Goal: Book appointment/travel/reservation

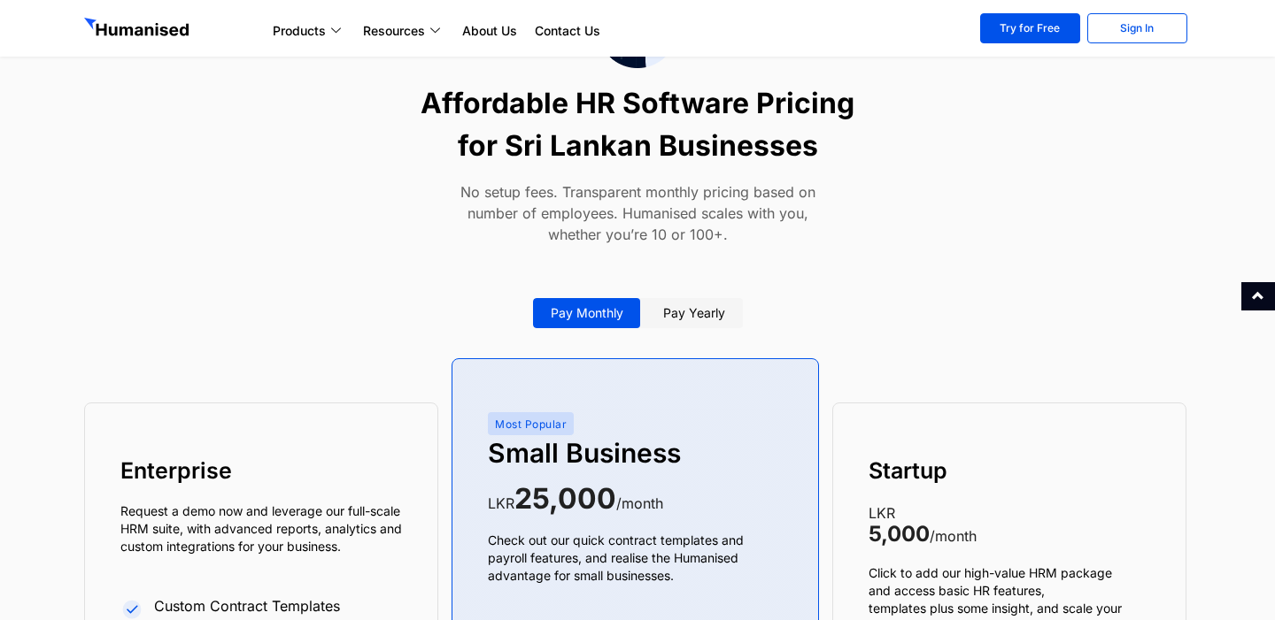
scroll to position [6399, 0]
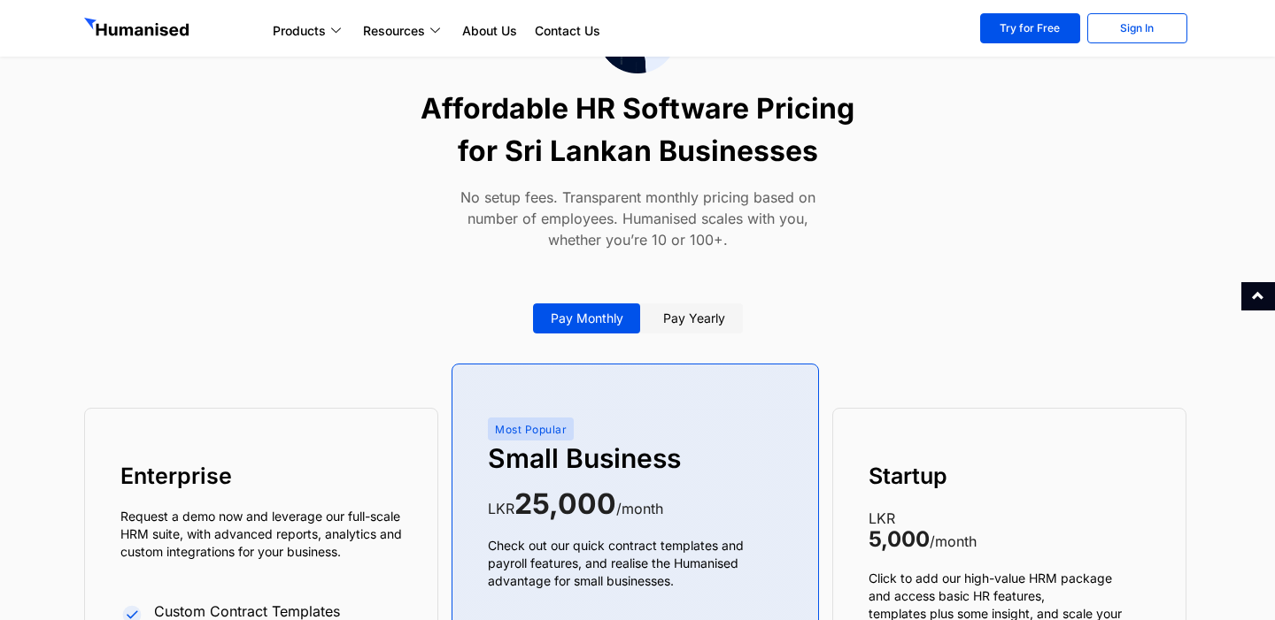
click at [686, 322] on link "Pay yearly" at bounding box center [693, 319] width 97 height 30
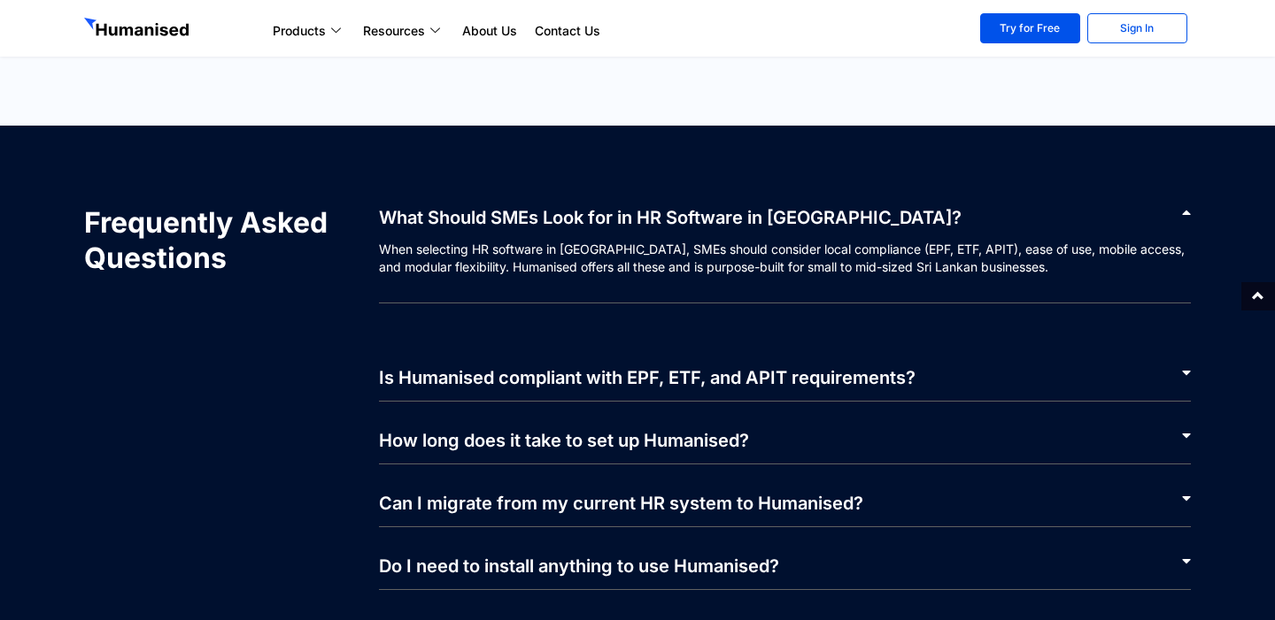
scroll to position [7953, 0]
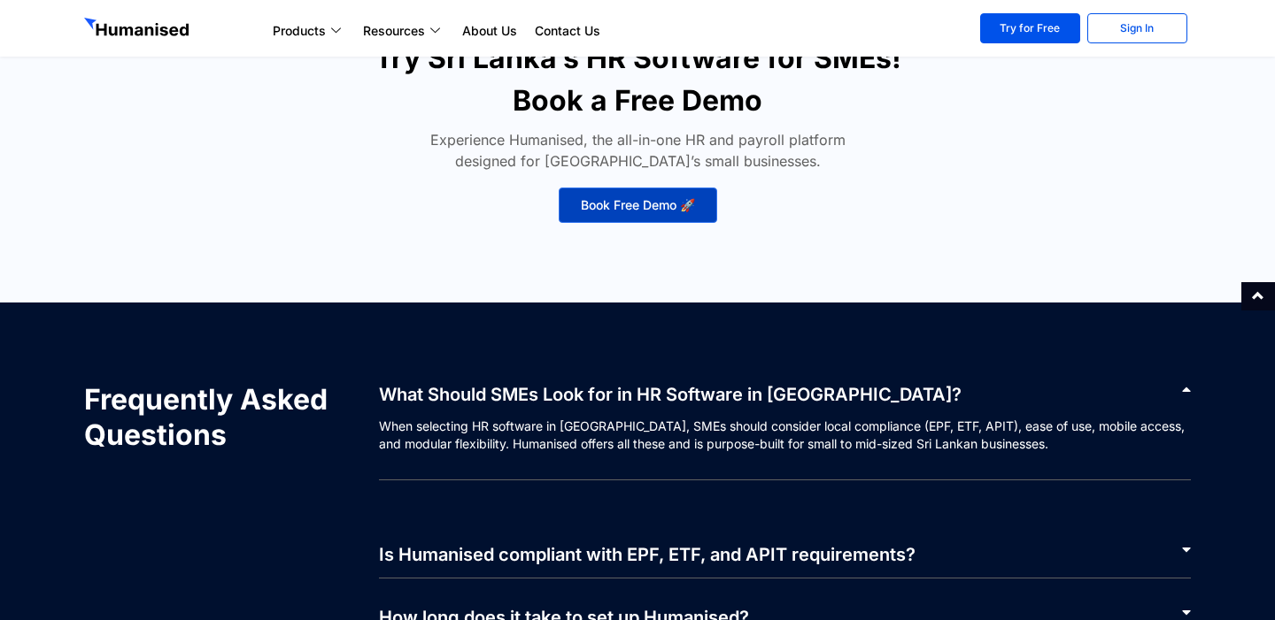
click at [646, 212] on span "Book Free Demo 🚀" at bounding box center [638, 205] width 114 height 12
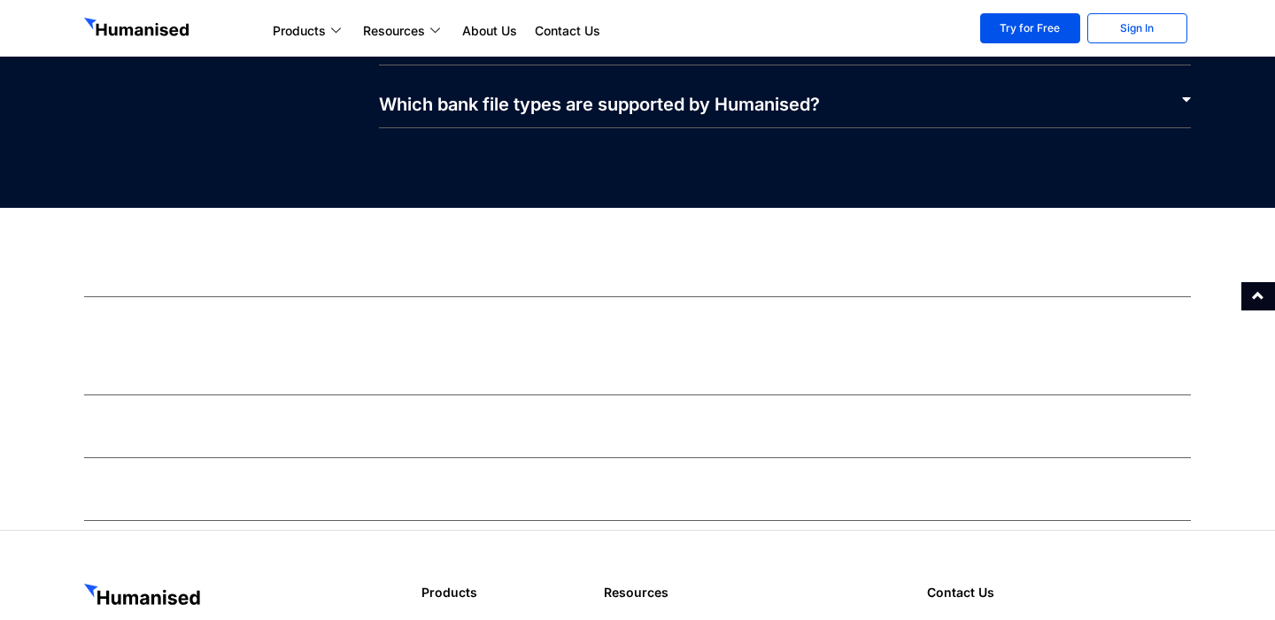
scroll to position [4120, 0]
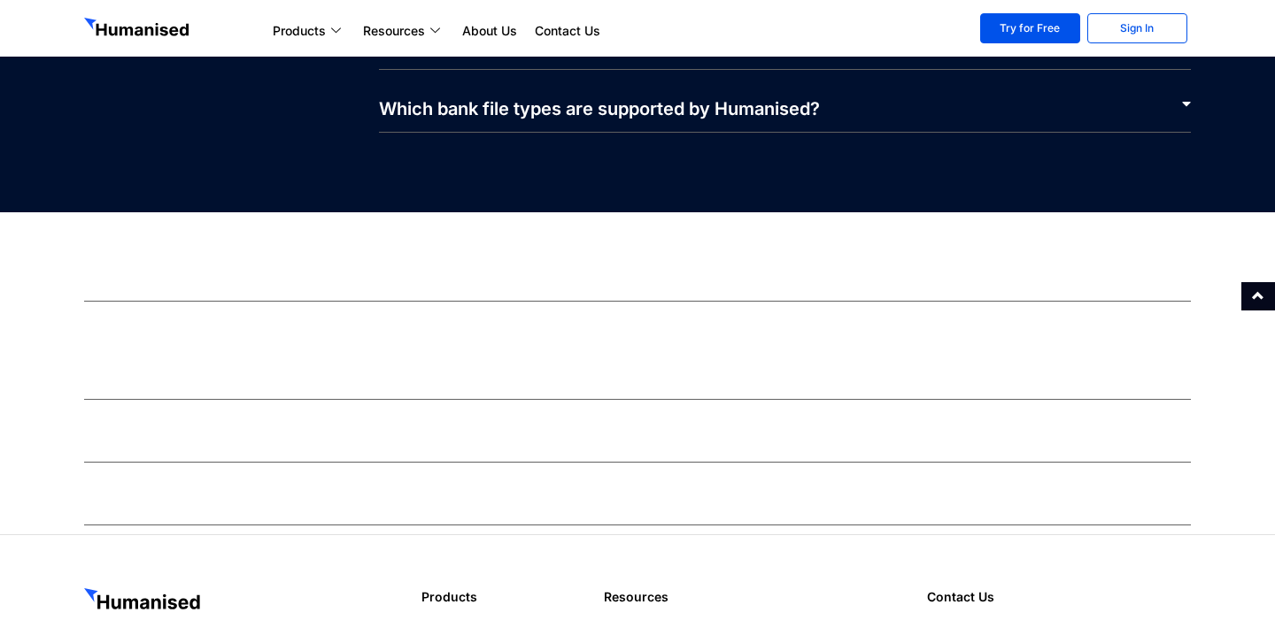
click at [581, 337] on div "How secure is employee data in the app?" at bounding box center [637, 368] width 1106 height 63
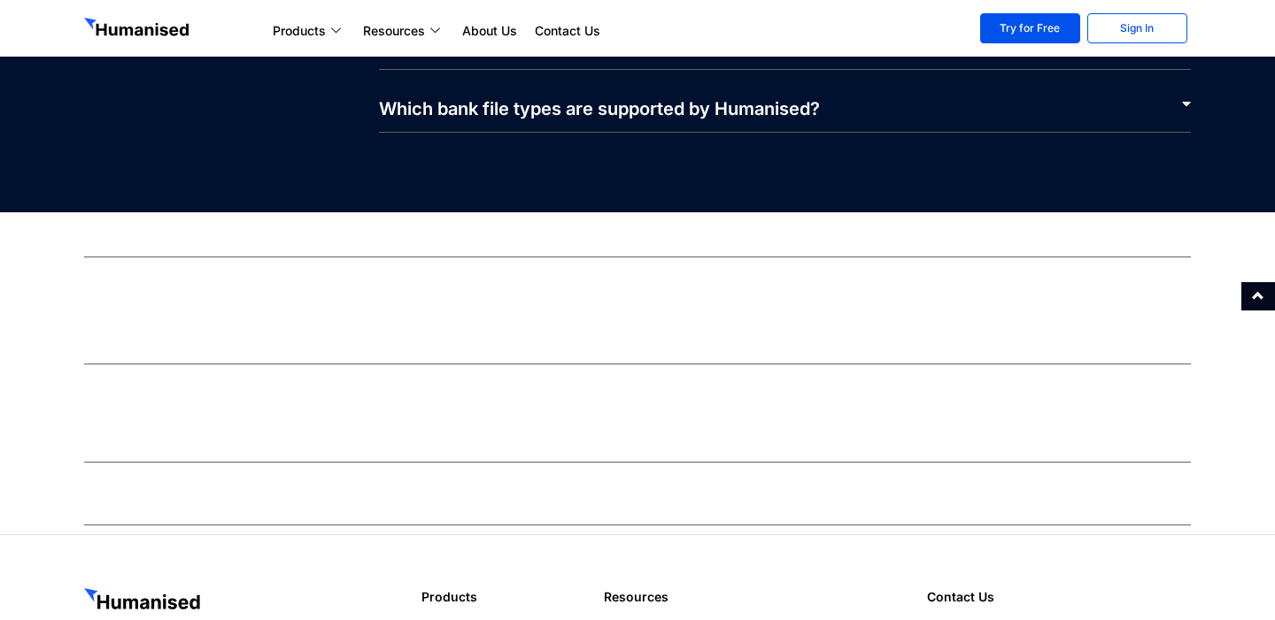
click at [581, 324] on p "The app uses enterprise-grade encryption and follows best practices in mobile H…" at bounding box center [637, 342] width 1106 height 45
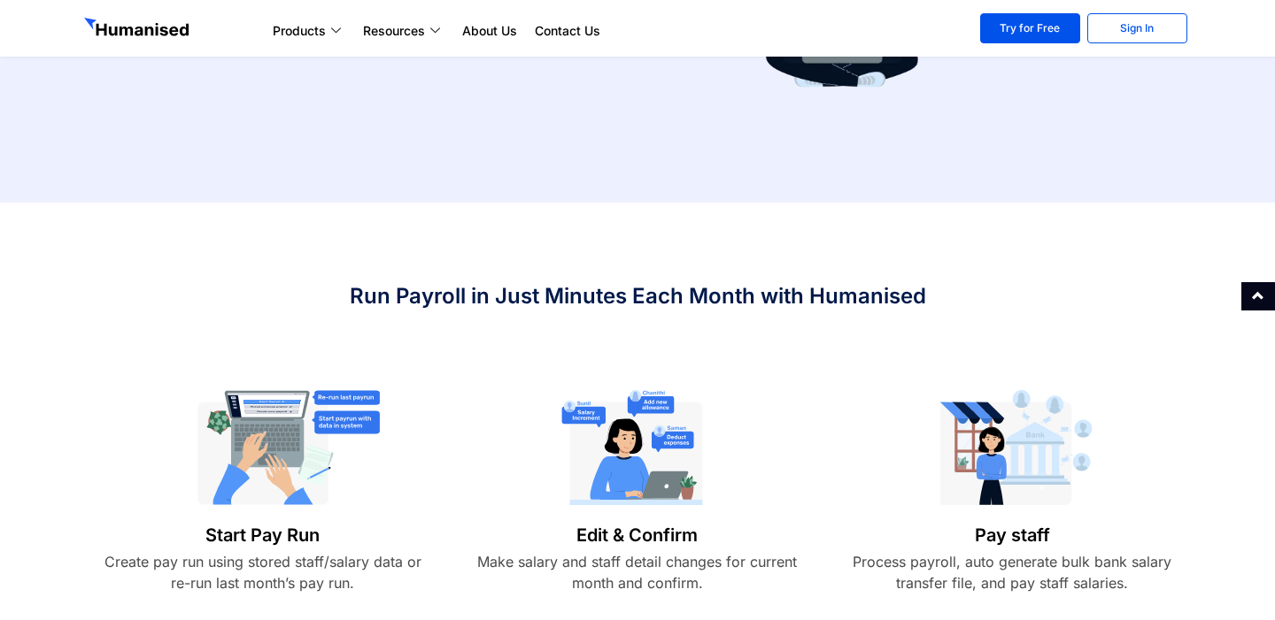
scroll to position [0, 0]
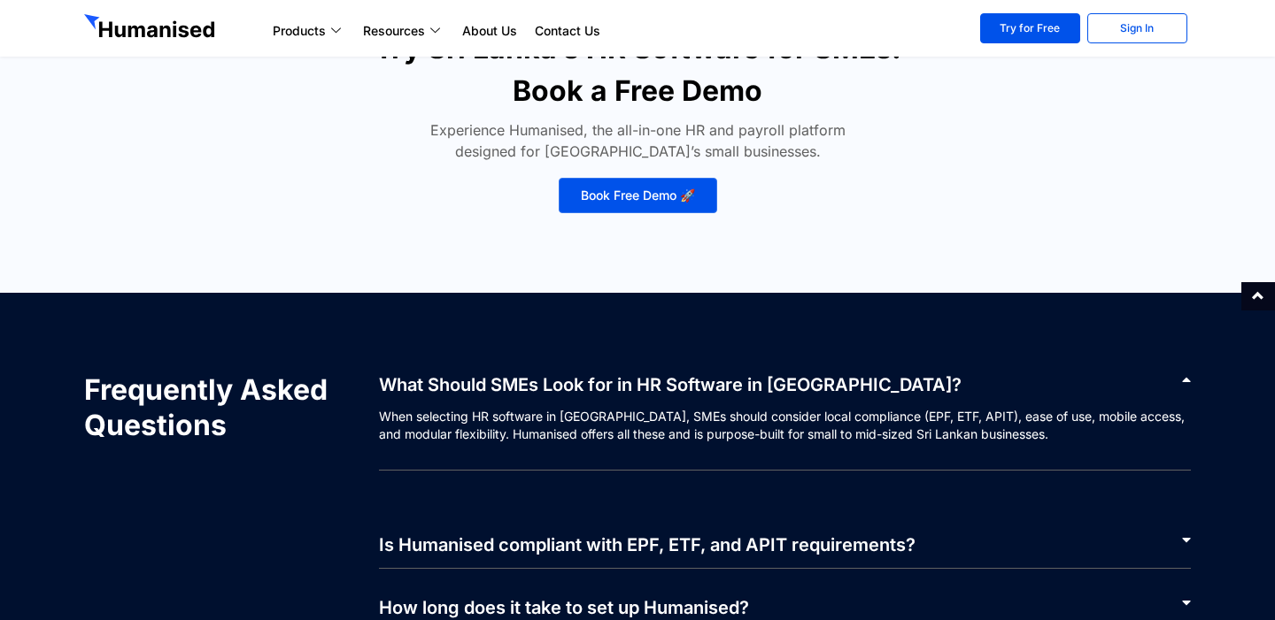
scroll to position [7449, 0]
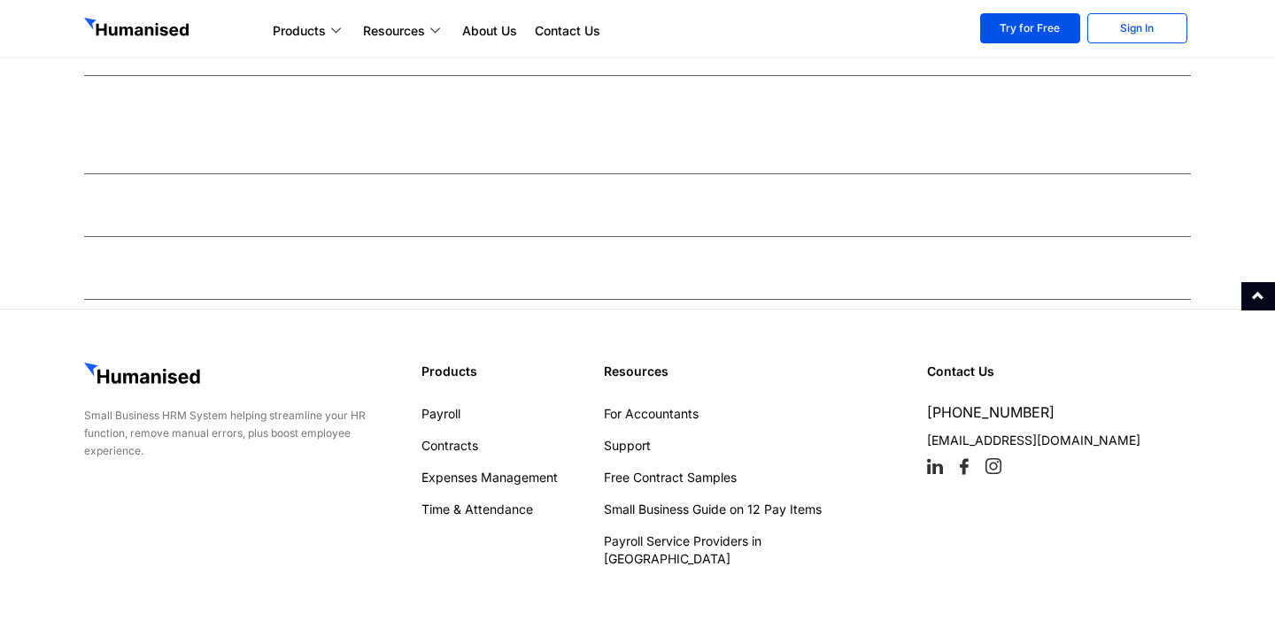
scroll to position [4355, 0]
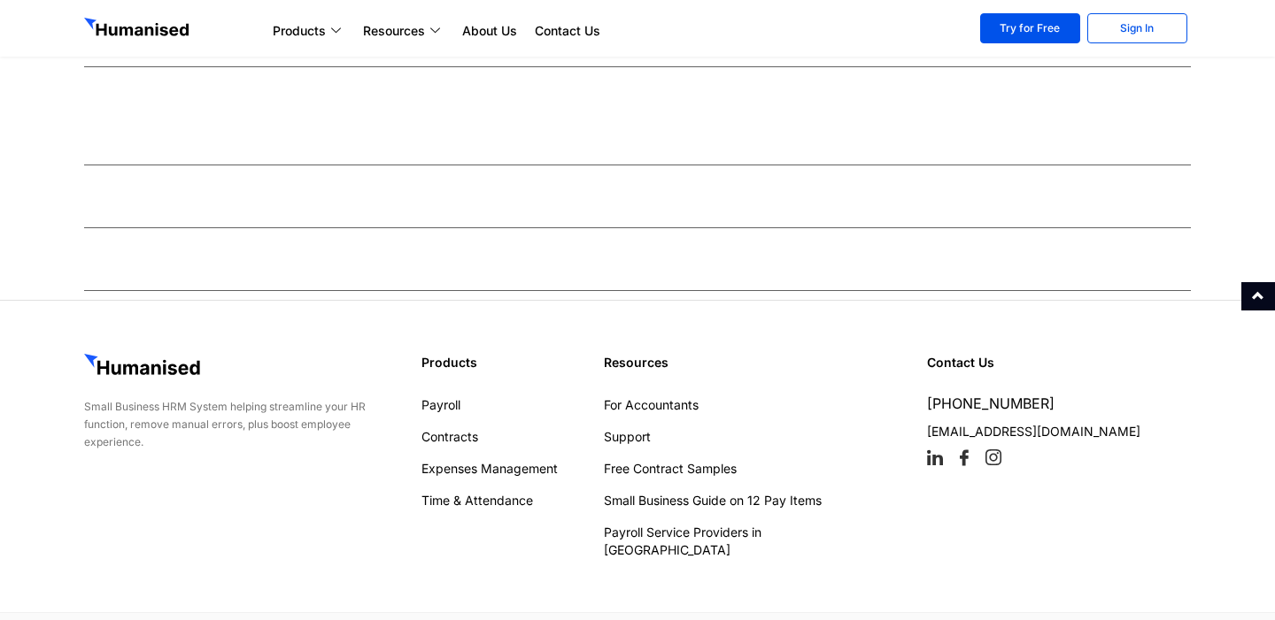
click at [563, 252] on div "What HR tasks can employees perform with the app?" at bounding box center [637, 259] width 1106 height 63
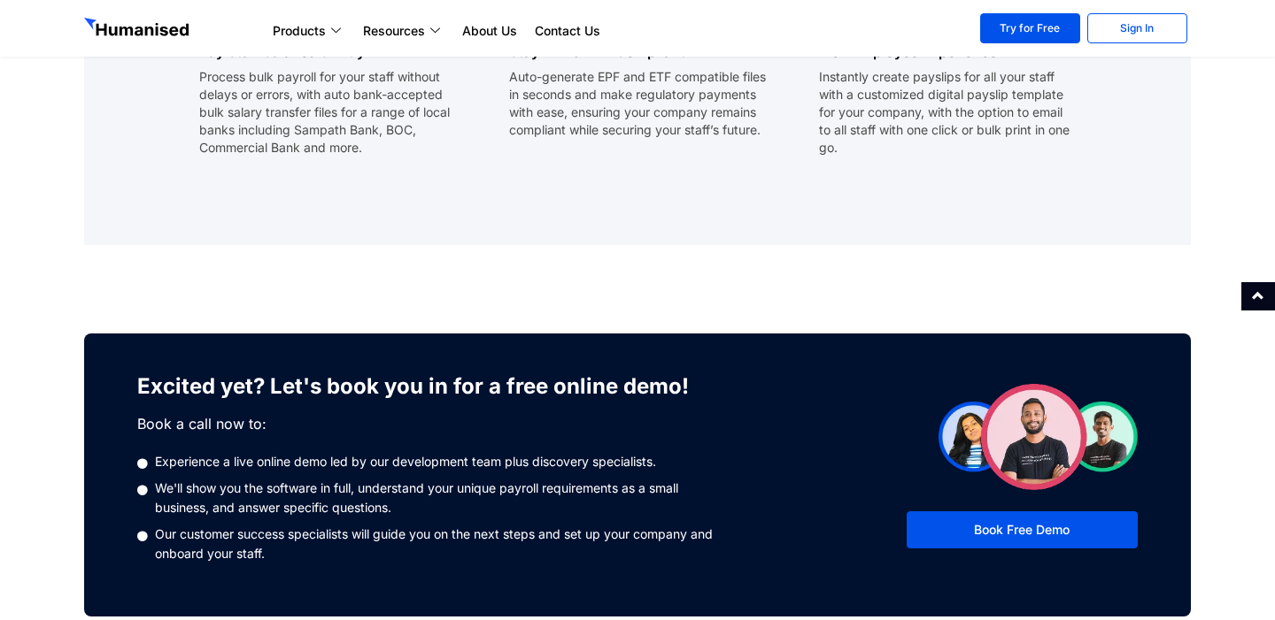
scroll to position [2150, 0]
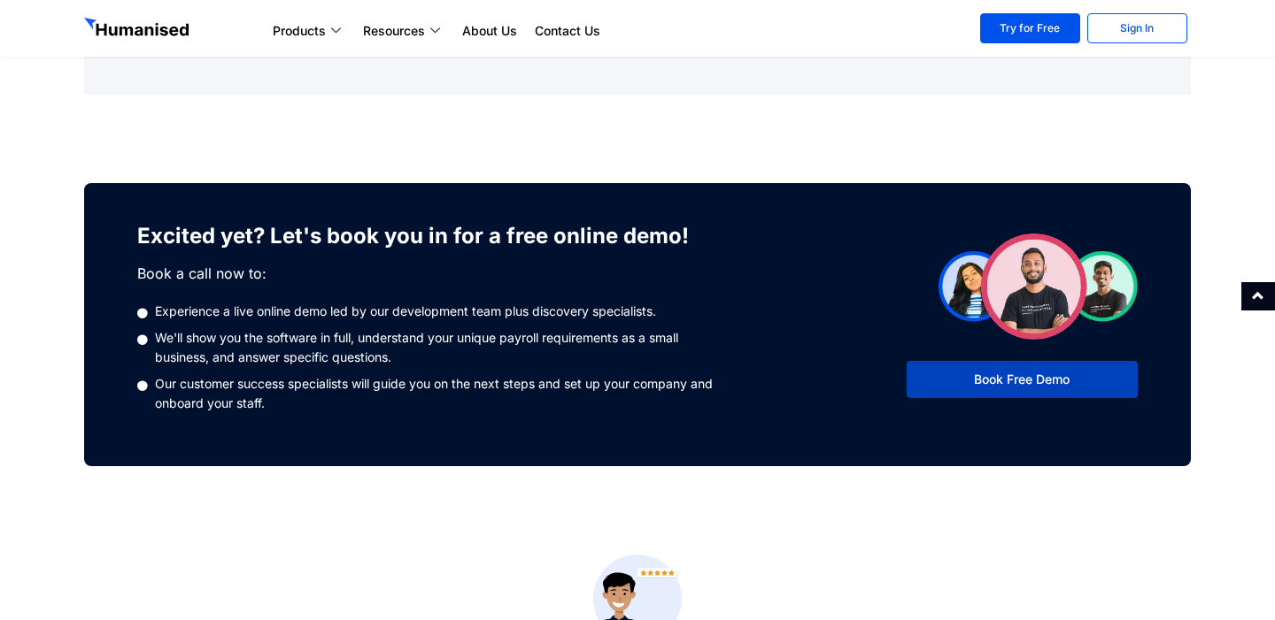
click at [998, 362] on link "Book Free Demo" at bounding box center [1021, 379] width 231 height 37
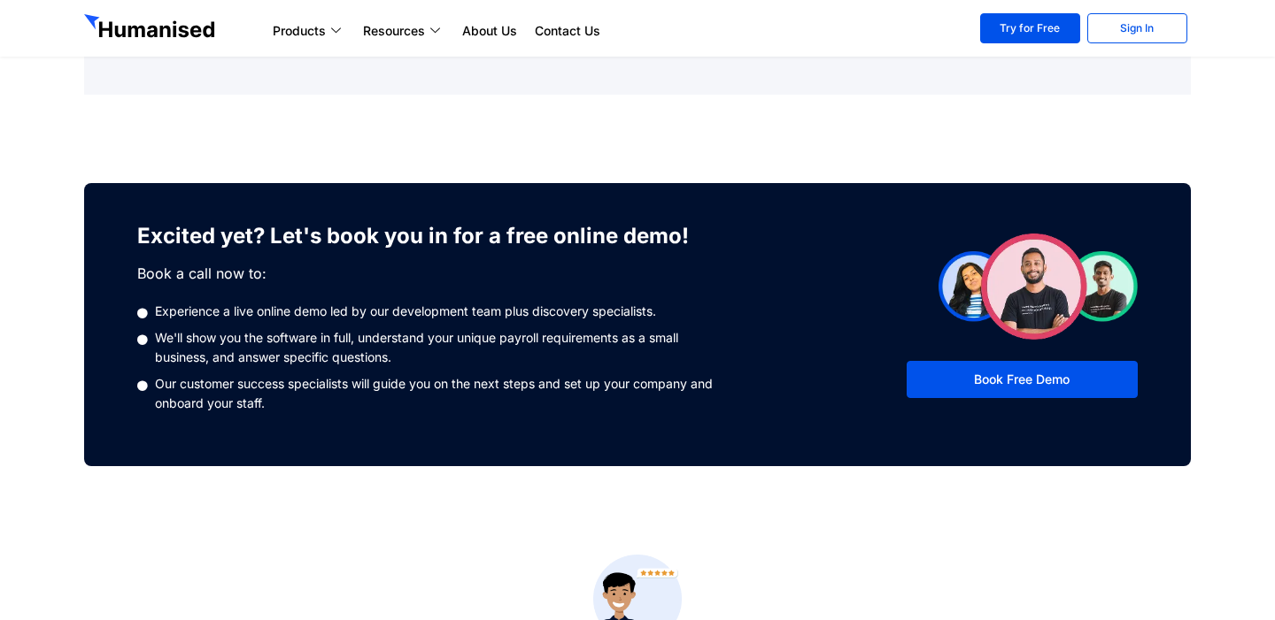
scroll to position [2150, 0]
